Goal: Information Seeking & Learning: Learn about a topic

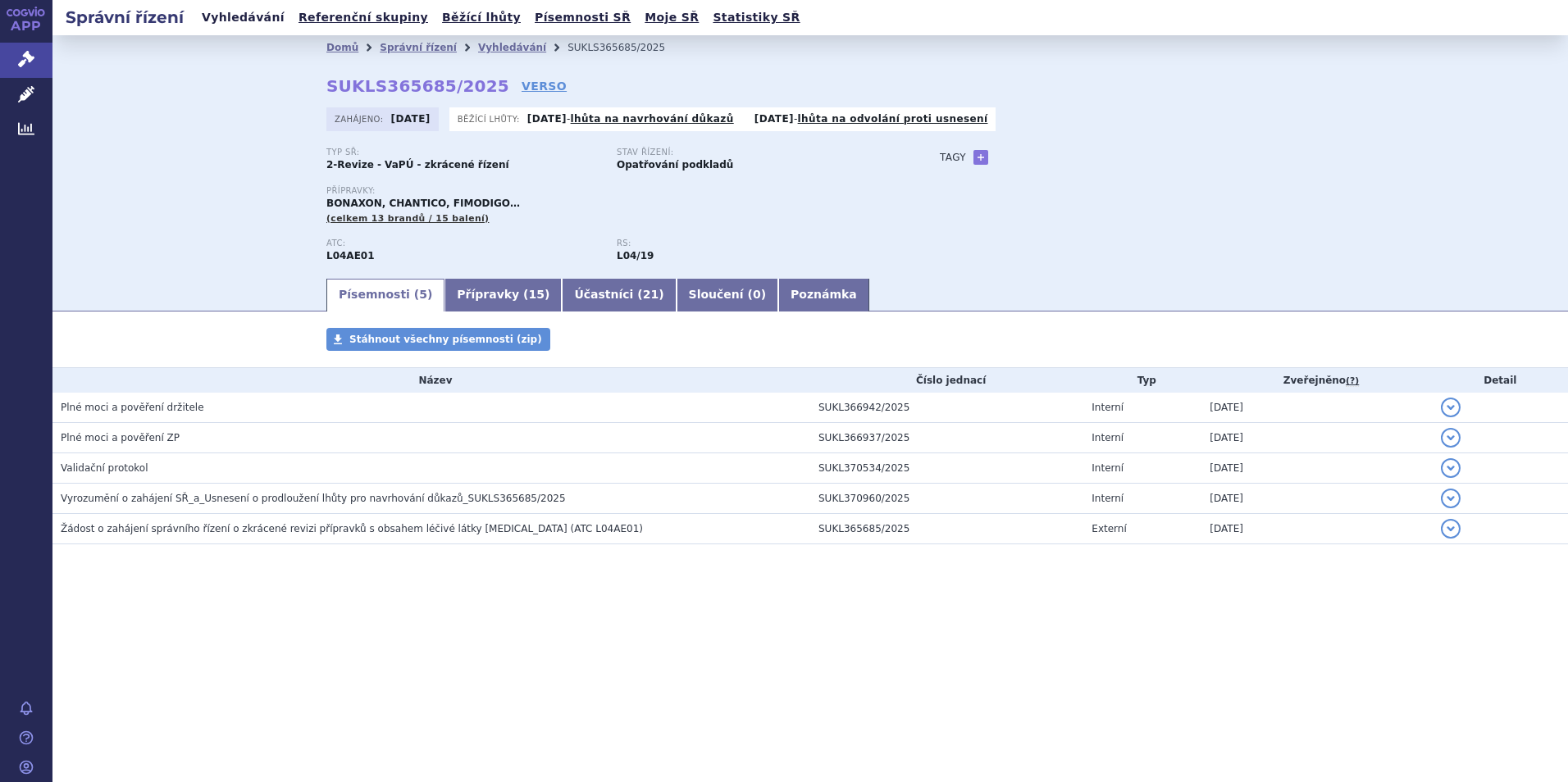
click at [228, 17] on link "Vyhledávání" at bounding box center [243, 18] width 92 height 22
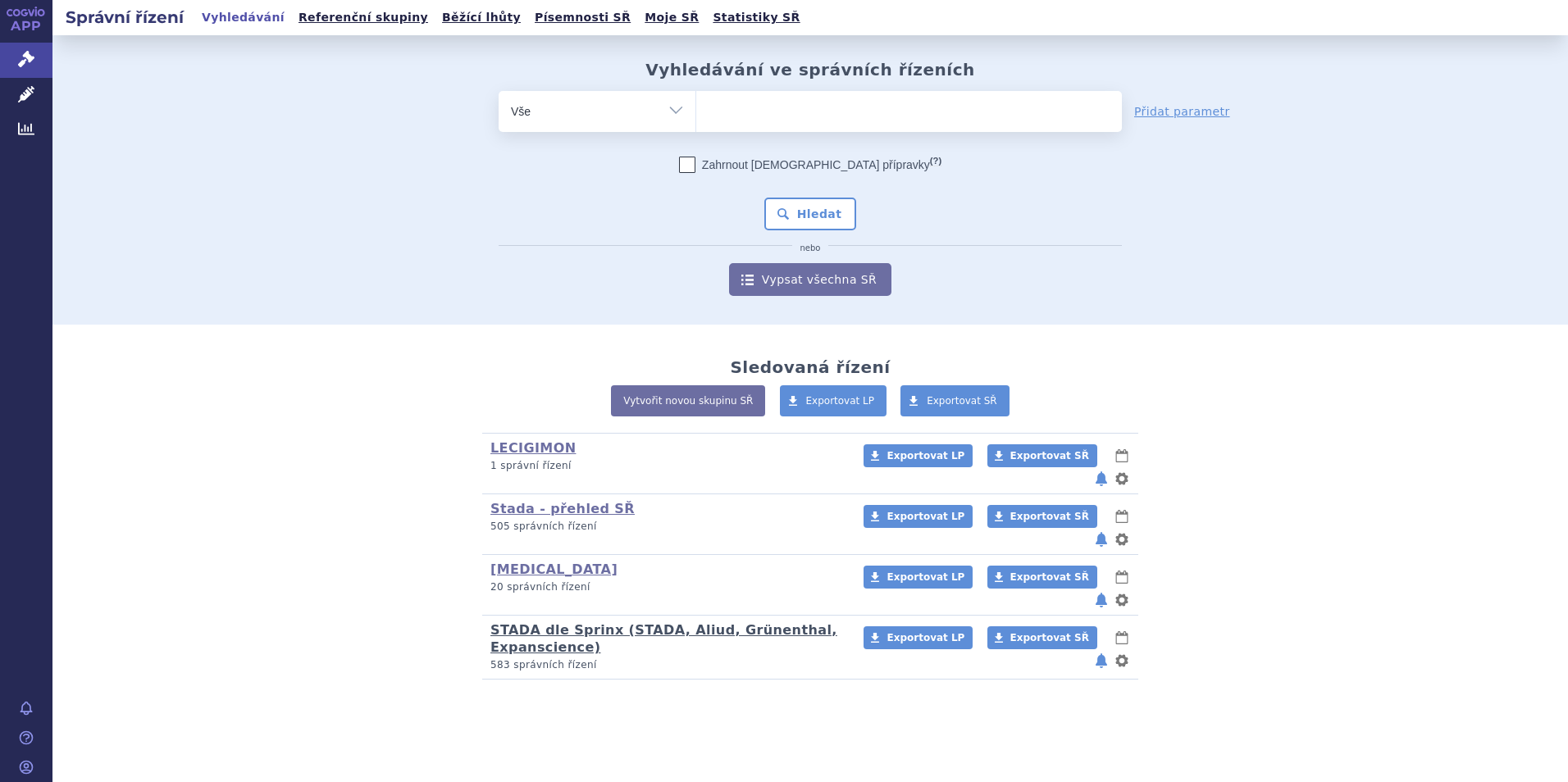
click at [508, 623] on link "STADA dle Sprinx (STADA, Aliud, Grünenthal, Expanscience)" at bounding box center [664, 639] width 347 height 33
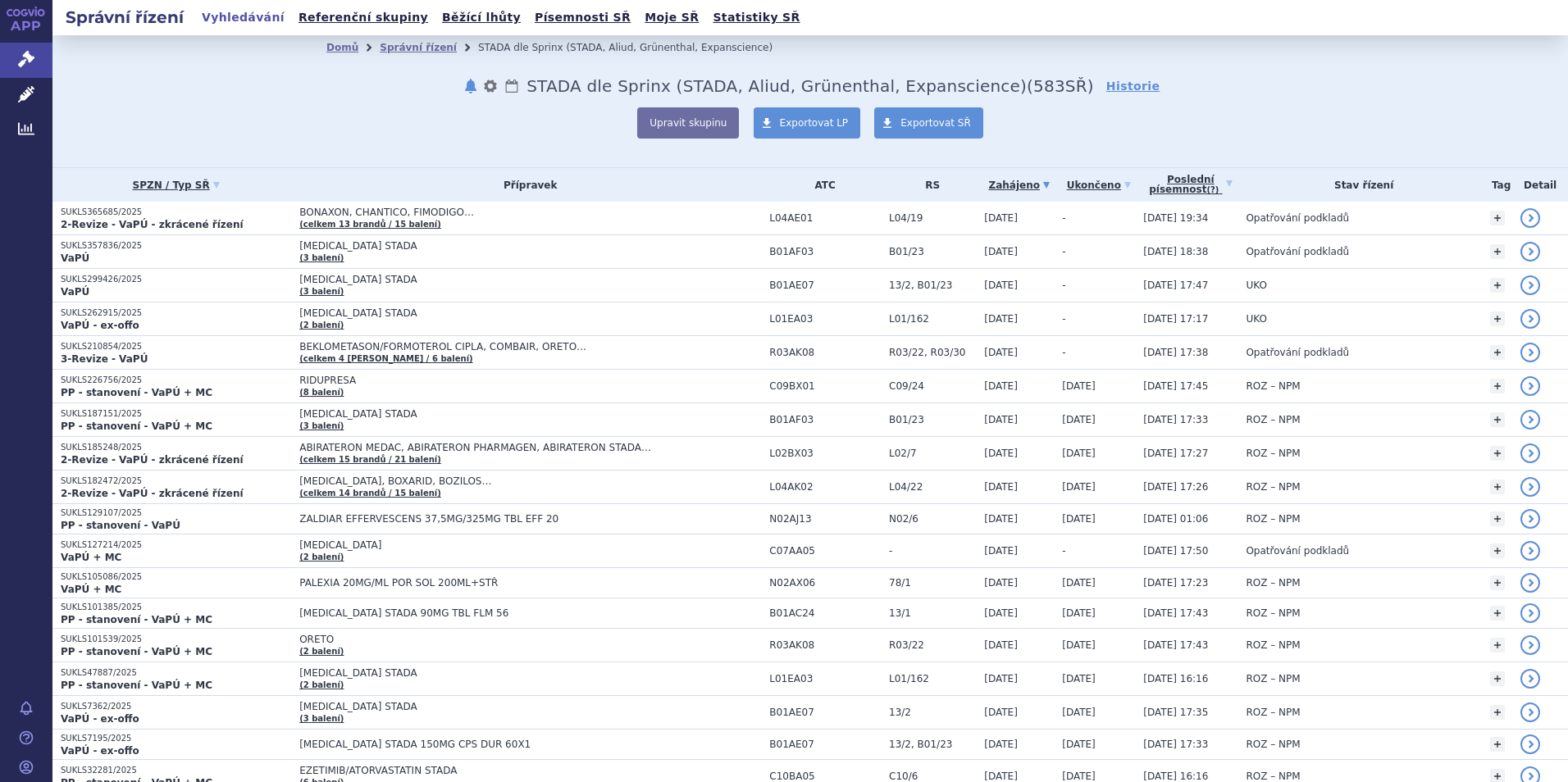
click at [223, 19] on link "Vyhledávání" at bounding box center [243, 18] width 92 height 22
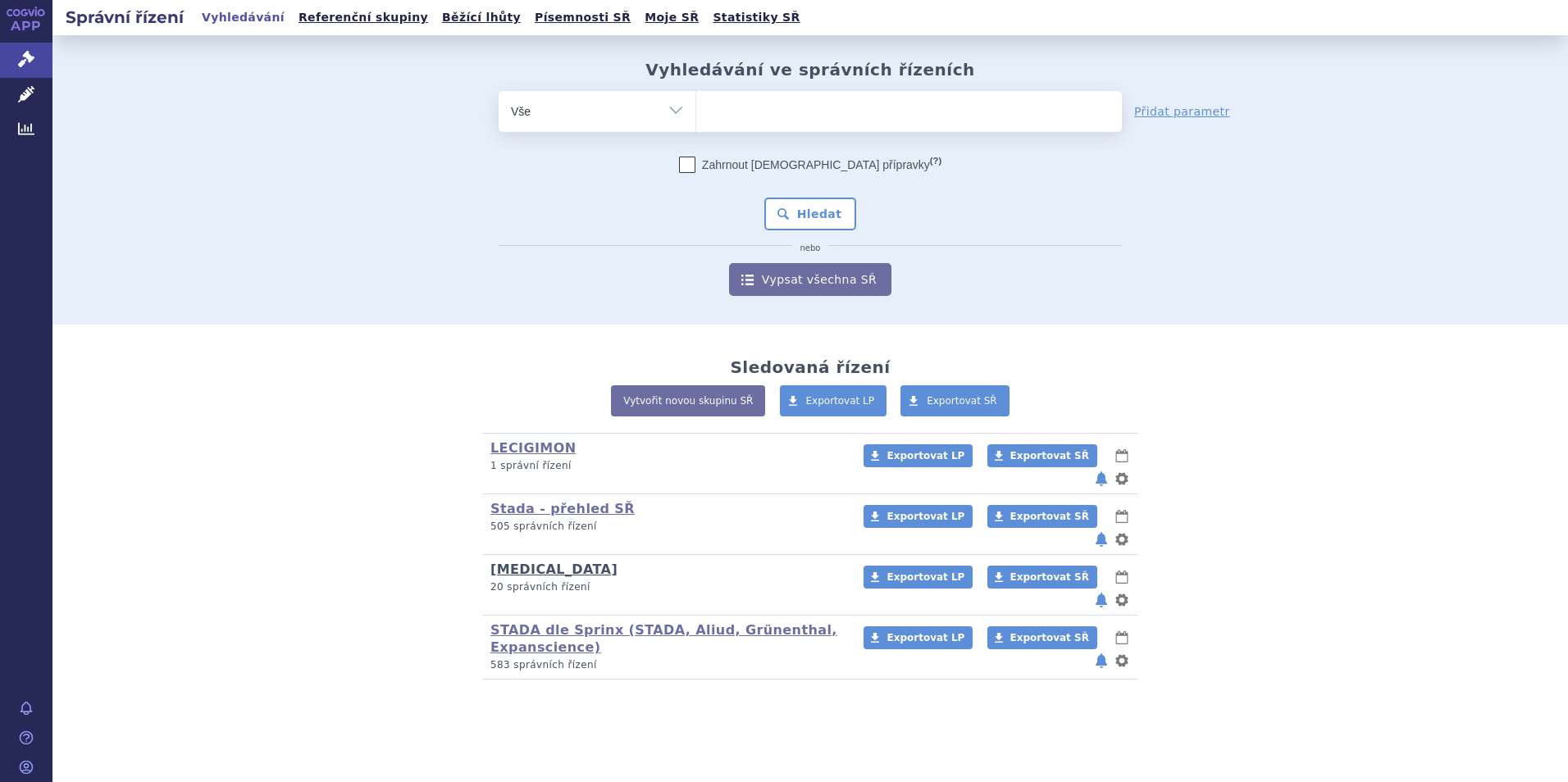
click at [528, 562] on link "Tapentadol" at bounding box center [554, 570] width 127 height 15
click at [535, 501] on link "Stada - přehled SŘ" at bounding box center [563, 509] width 145 height 15
click at [541, 452] on link "LECIGIMON" at bounding box center [534, 448] width 86 height 15
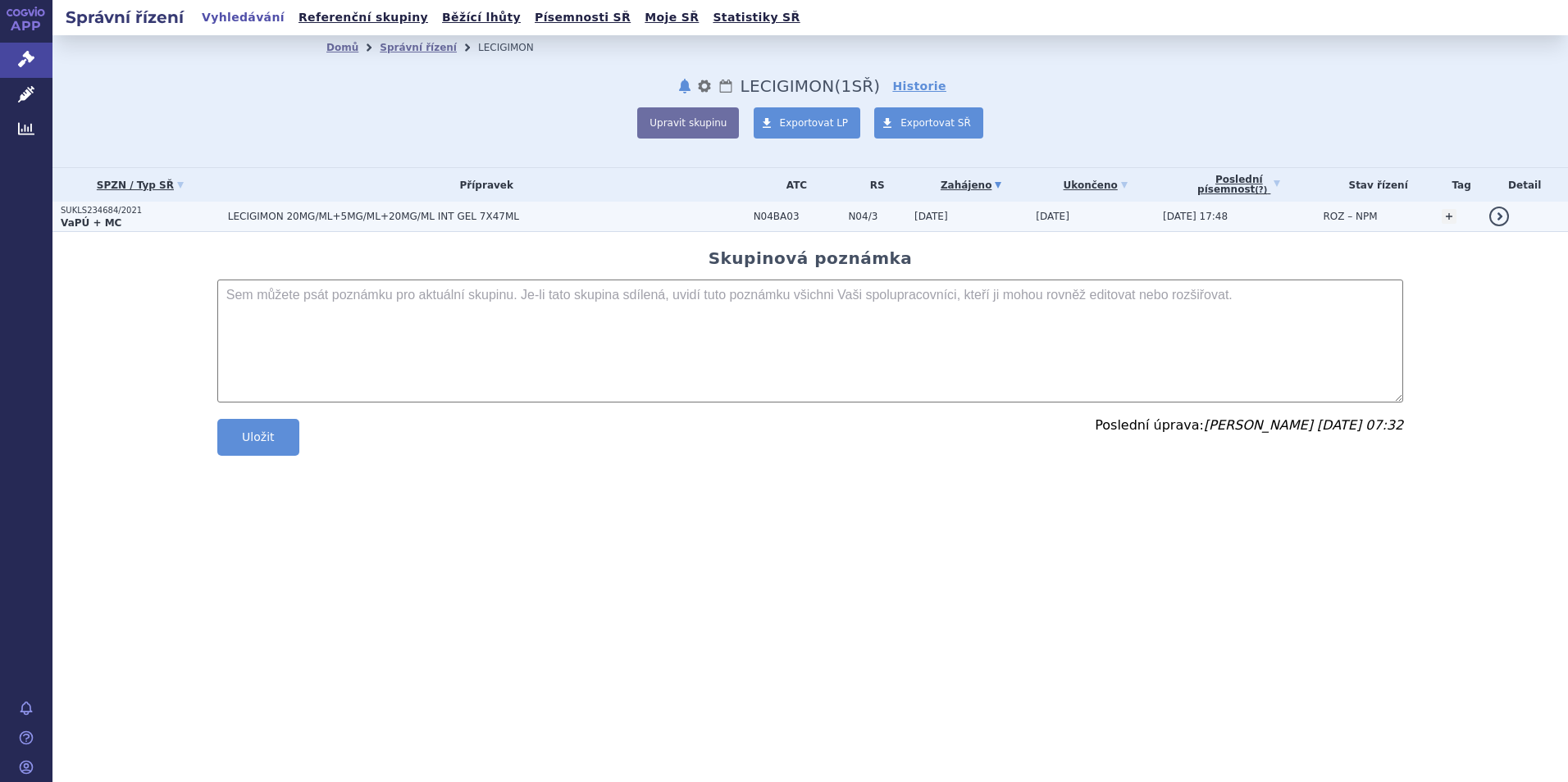
click at [396, 213] on span "LECIGIMON 20MG/ML+5MG/ML+20MG/ML INT GEL 7X47ML" at bounding box center [432, 216] width 410 height 11
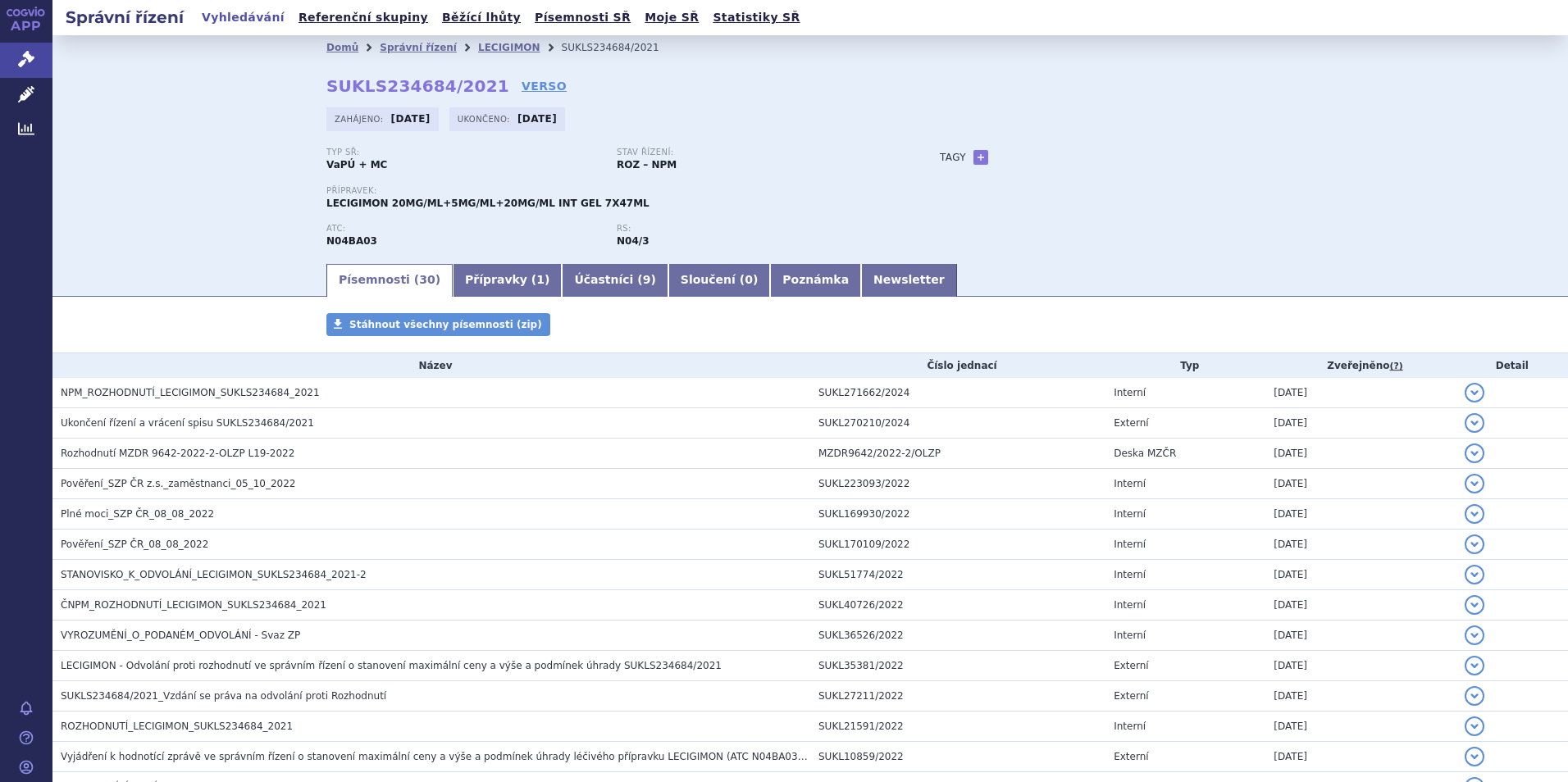
click at [248, 25] on link "Vyhledávání" at bounding box center [243, 18] width 92 height 22
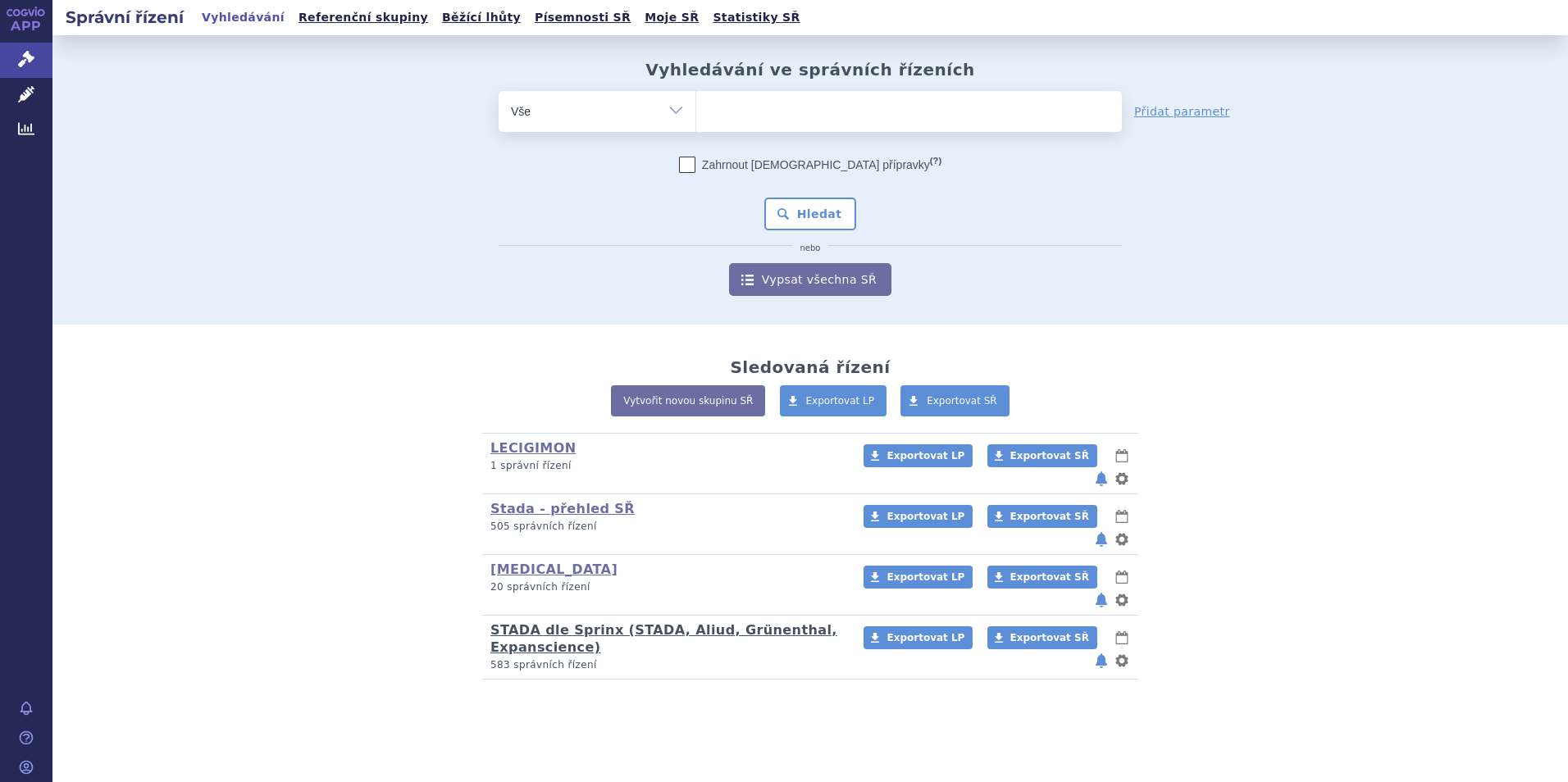
click at [522, 623] on link "STADA dle Sprinx (STADA, Aliud, Grünenthal, Expanscience)" at bounding box center [664, 639] width 347 height 33
